Goal: Information Seeking & Learning: Find specific page/section

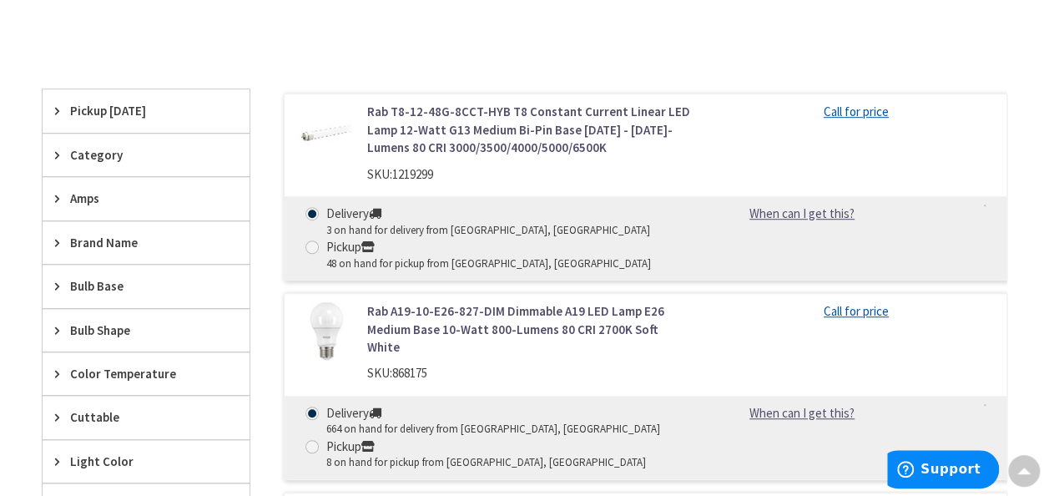
scroll to position [432, 0]
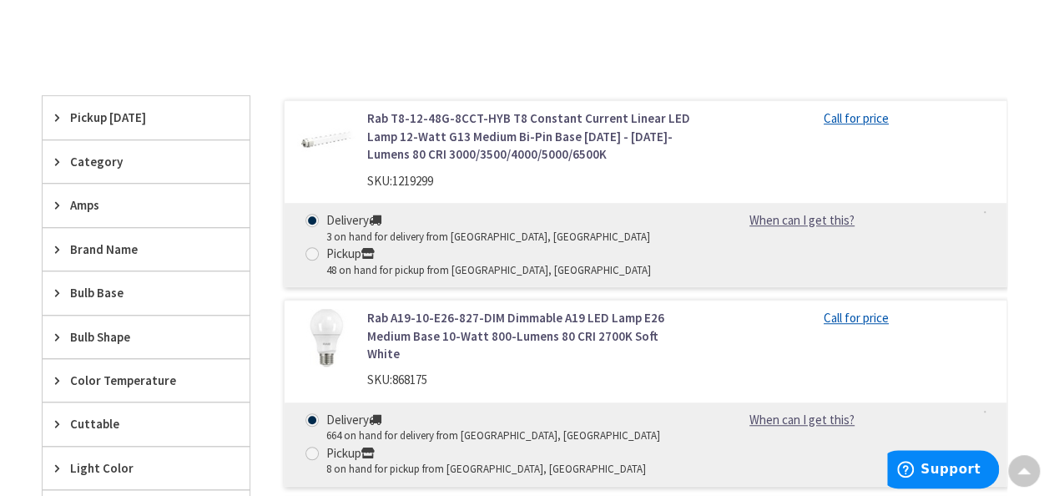
click at [374, 70] on div "Clear all" at bounding box center [524, 80] width 965 height 31
click at [68, 290] on div "Bulb Base" at bounding box center [146, 292] width 207 height 43
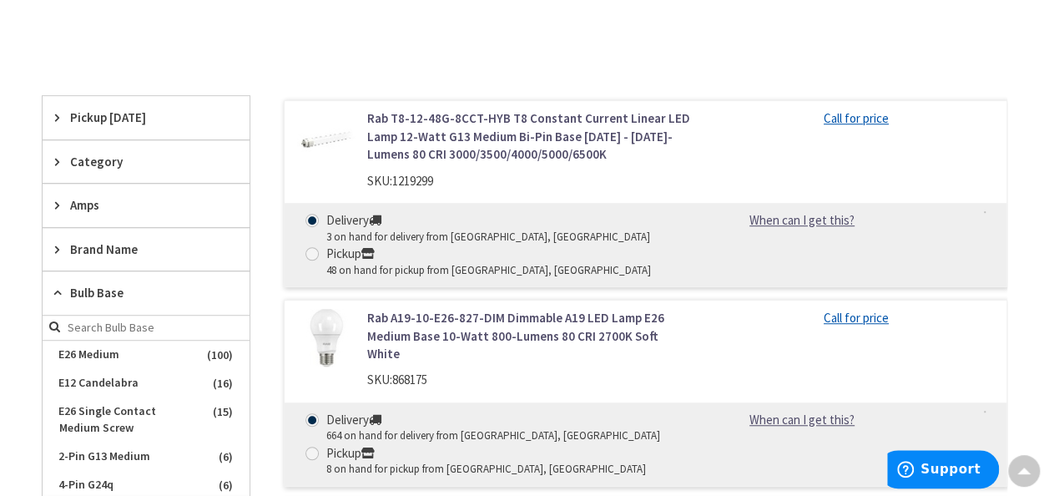
click at [68, 290] on div "Bulb Base" at bounding box center [146, 292] width 207 height 43
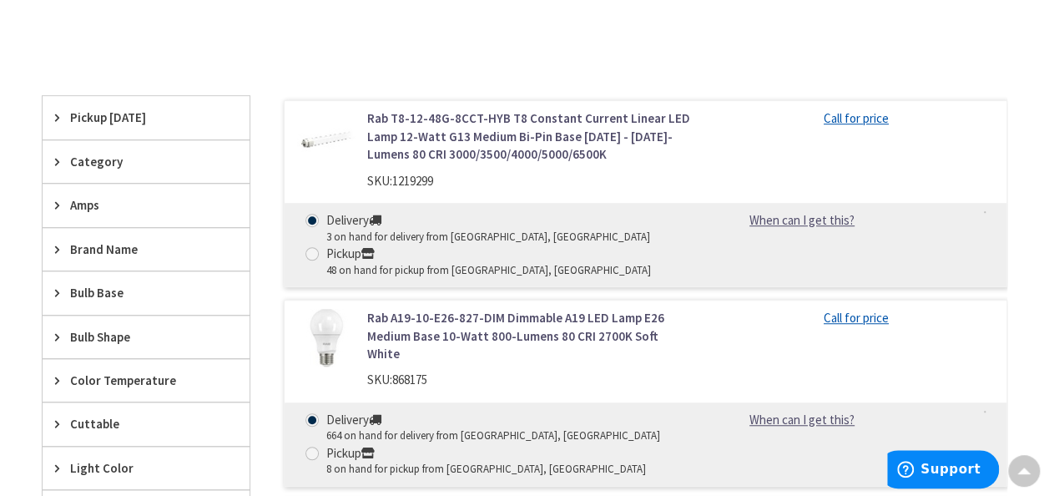
click at [92, 157] on span "Category" at bounding box center [138, 162] width 136 height 18
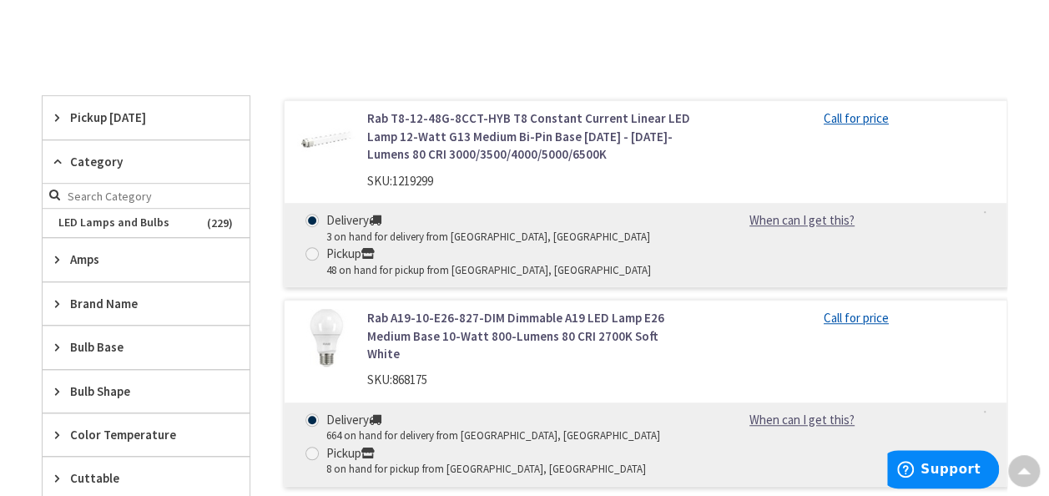
click at [92, 157] on span "Category" at bounding box center [138, 162] width 136 height 18
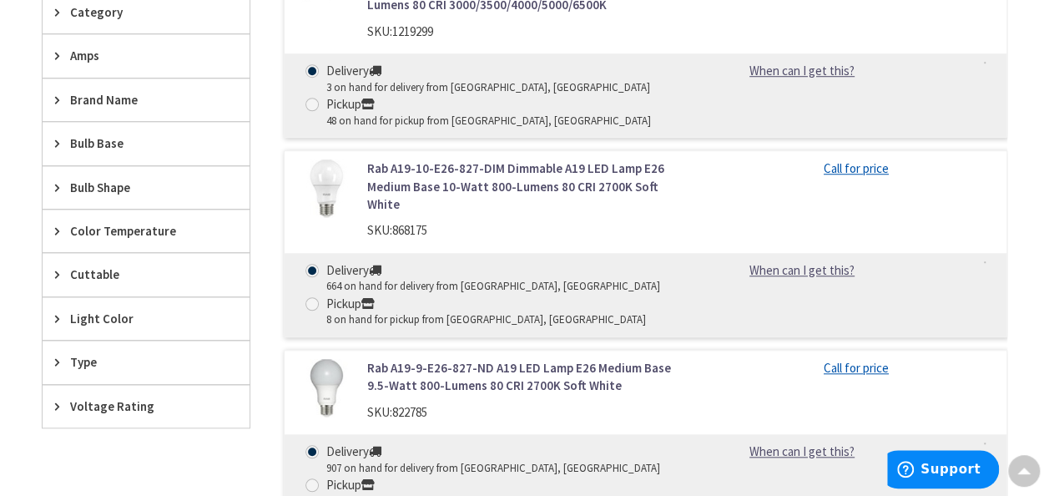
scroll to position [582, 0]
click at [98, 178] on span "Bulb Shape" at bounding box center [138, 187] width 136 height 18
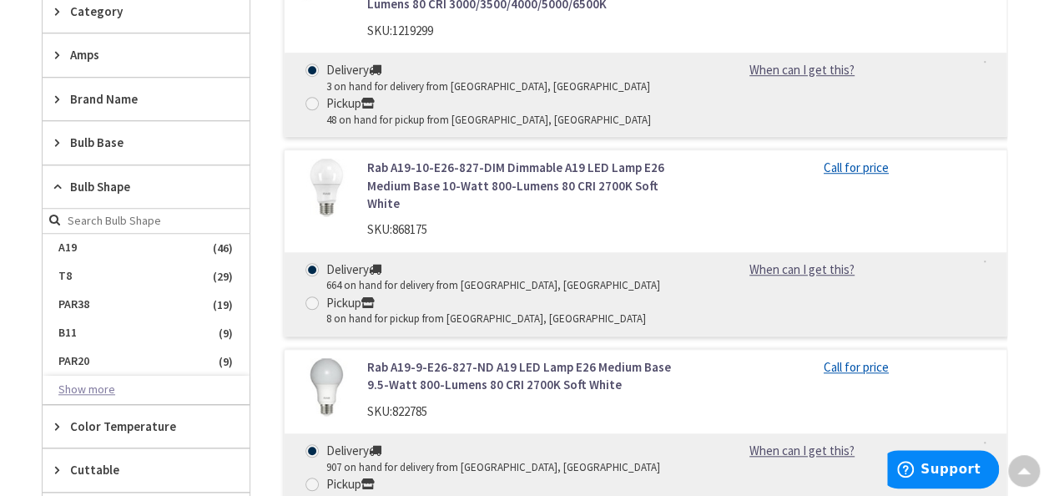
click at [69, 377] on button "Show more" at bounding box center [146, 389] width 207 height 28
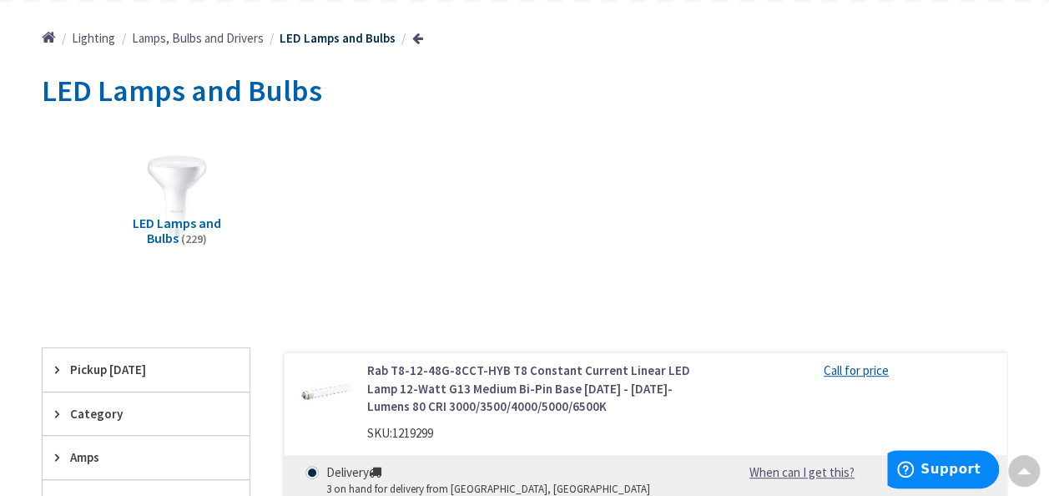
scroll to position [0, 0]
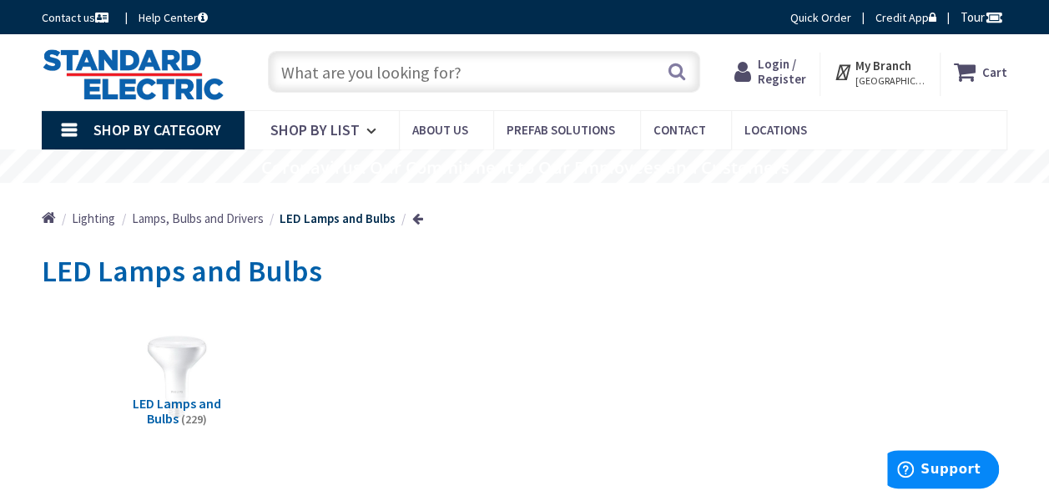
click at [394, 76] on input "text" at bounding box center [484, 72] width 432 height 42
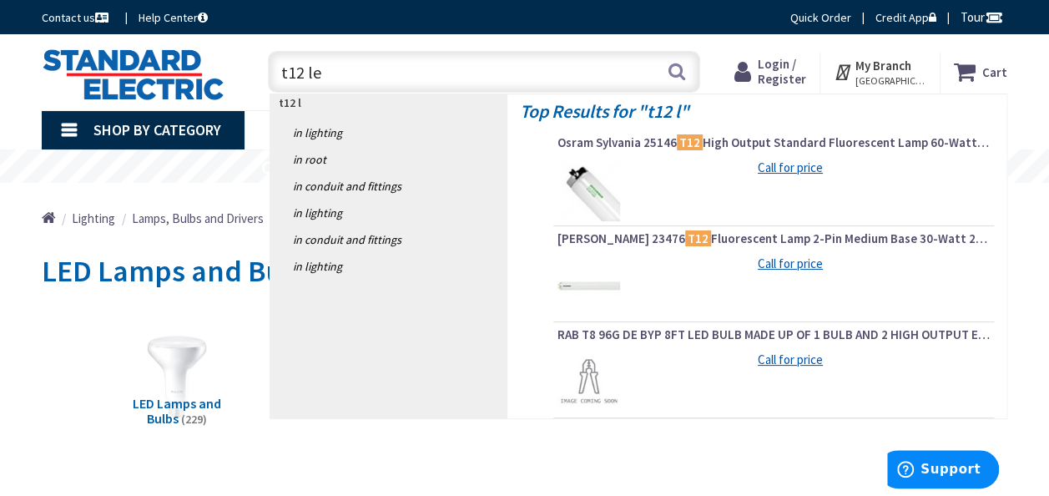
type input "t12 led"
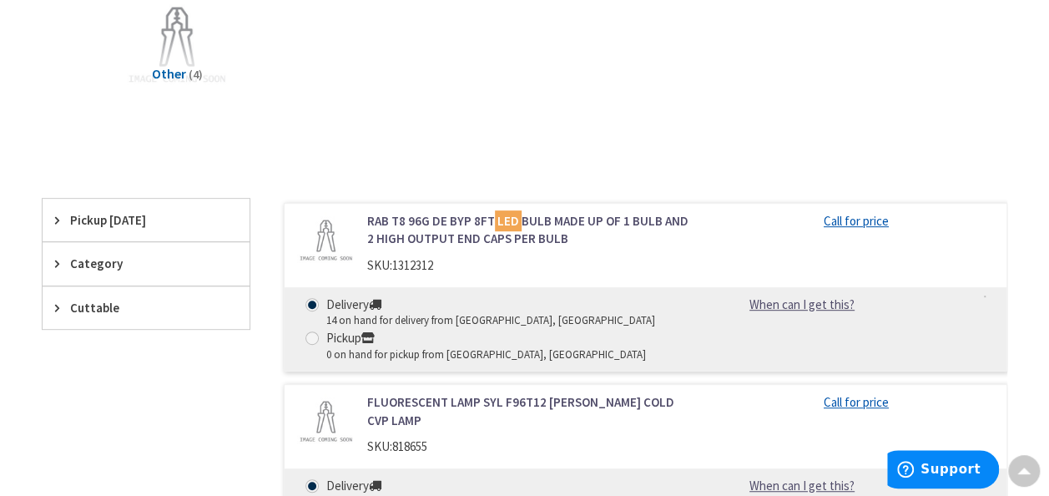
scroll to position [272, 0]
click at [239, 259] on div "Category" at bounding box center [146, 262] width 207 height 43
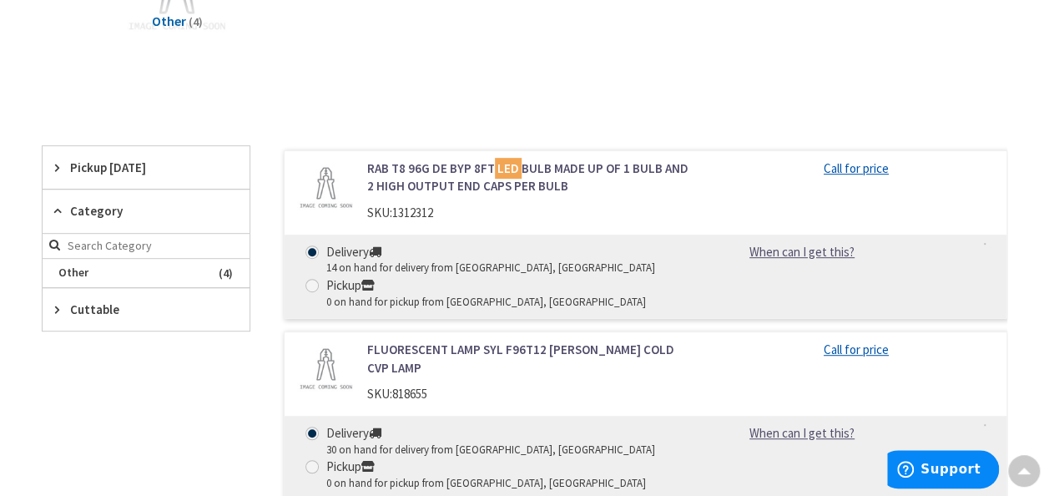
scroll to position [325, 0]
